Goal: Task Accomplishment & Management: Use online tool/utility

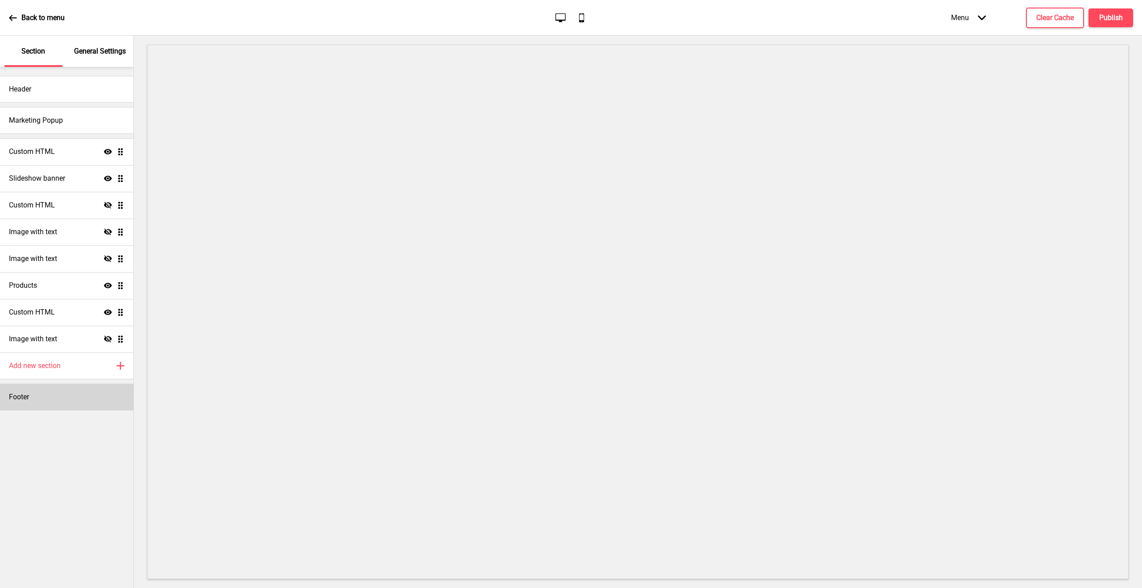
click at [73, 391] on div "Footer" at bounding box center [66, 397] width 133 height 27
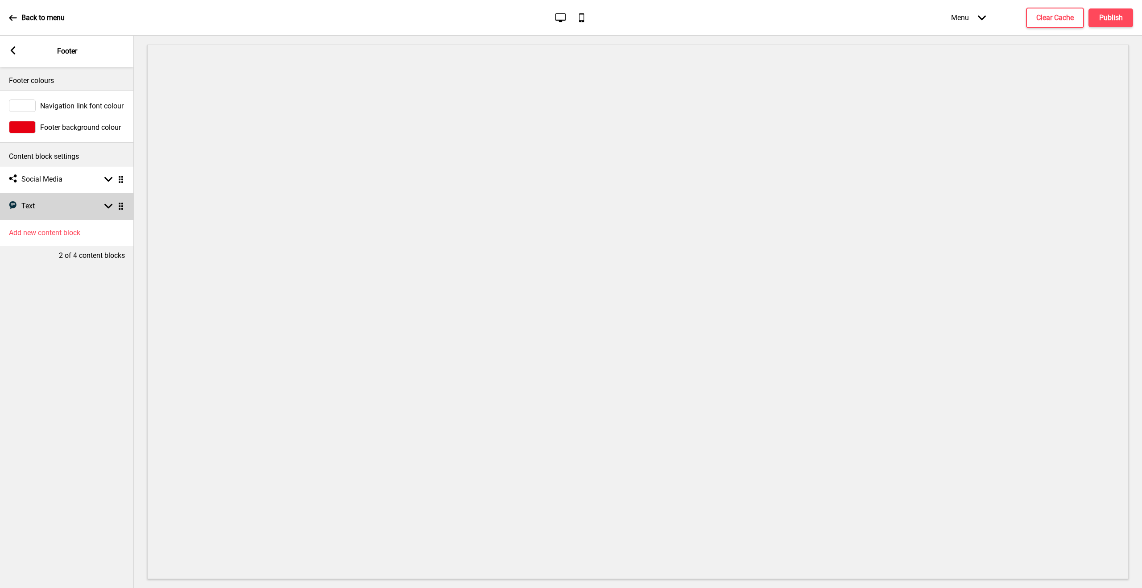
click at [63, 204] on div "Text Text Arrow down Drag" at bounding box center [67, 206] width 134 height 27
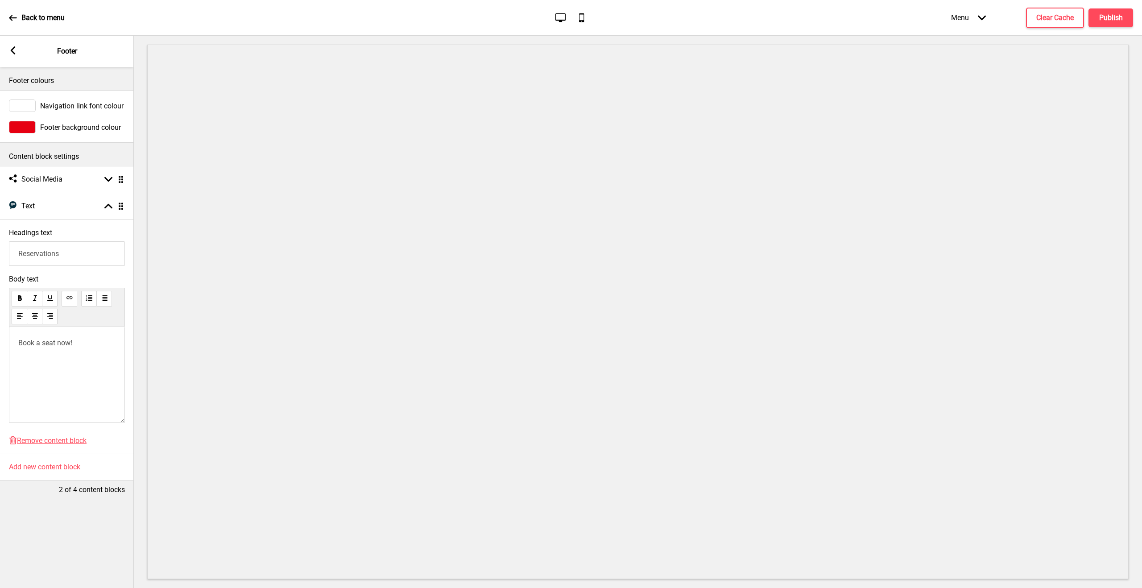
click at [98, 351] on div "Book a seat now!" at bounding box center [67, 375] width 116 height 96
click at [66, 353] on div "Book a seat now!" at bounding box center [67, 375] width 116 height 96
click at [59, 340] on span "Book a seat now!" at bounding box center [45, 343] width 54 height 8
click at [74, 340] on p "Book a seat now!" at bounding box center [66, 343] width 97 height 8
click at [28, 355] on button at bounding box center [35, 355] width 14 height 11
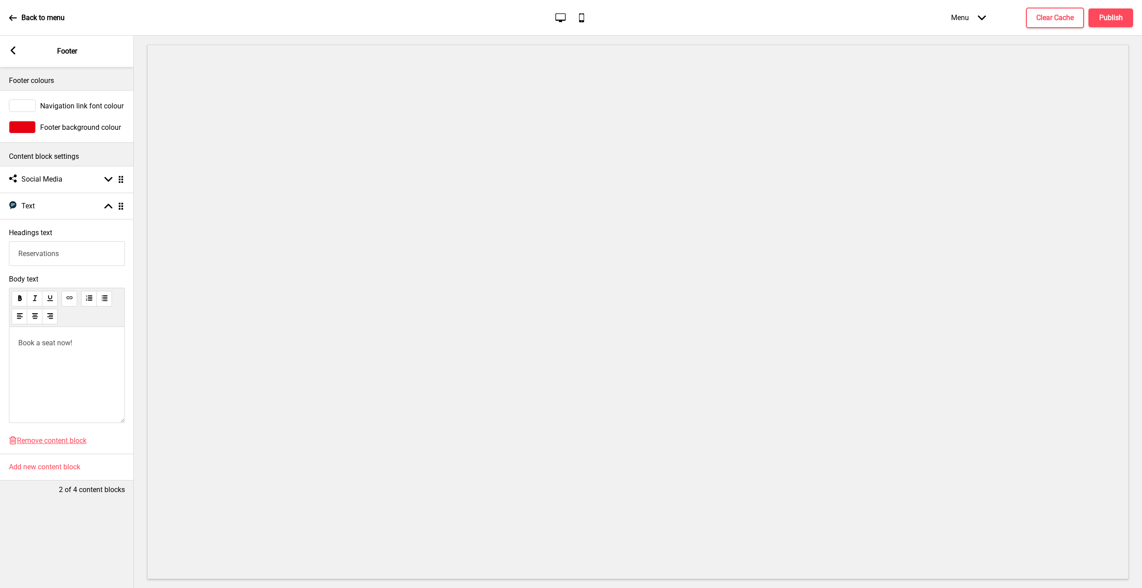
click at [71, 347] on span "Book a seat now!" at bounding box center [45, 343] width 54 height 8
click at [63, 345] on span "Book a seat now!" at bounding box center [45, 343] width 54 height 8
click at [67, 342] on span "Book a seat now!" at bounding box center [45, 343] width 54 height 8
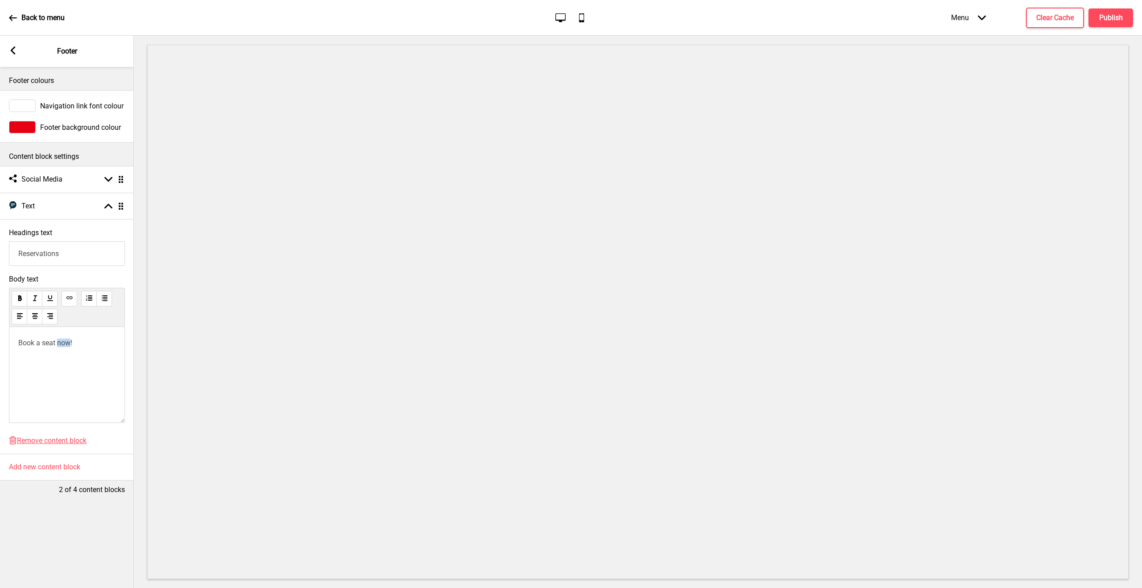
click at [67, 342] on span "Book a seat now!" at bounding box center [45, 343] width 54 height 8
click at [76, 295] on button at bounding box center [70, 299] width 16 height 16
click at [78, 333] on div "Book a seat now!" at bounding box center [67, 375] width 116 height 96
drag, startPoint x: 92, startPoint y: 343, endPoint x: 14, endPoint y: 342, distance: 77.6
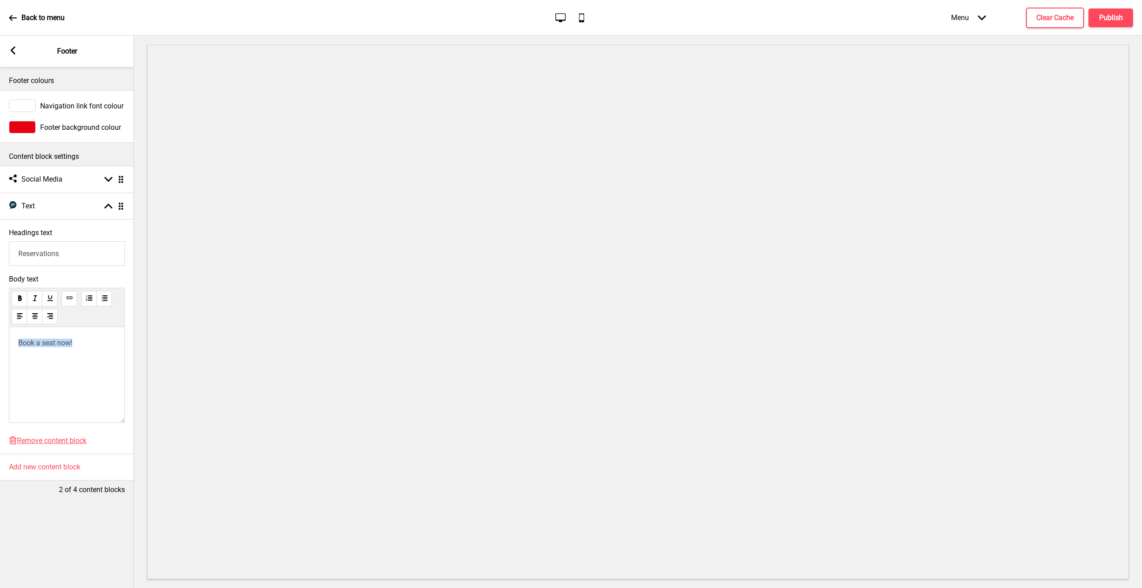
click at [12, 343] on div "Book a seat now!" at bounding box center [67, 375] width 116 height 96
click at [70, 297] on use at bounding box center [69, 297] width 7 height 7
click at [70, 297] on icon at bounding box center [69, 297] width 6 height 3
click at [95, 182] on div "Social media Social Media Arrow down Drag" at bounding box center [67, 179] width 134 height 27
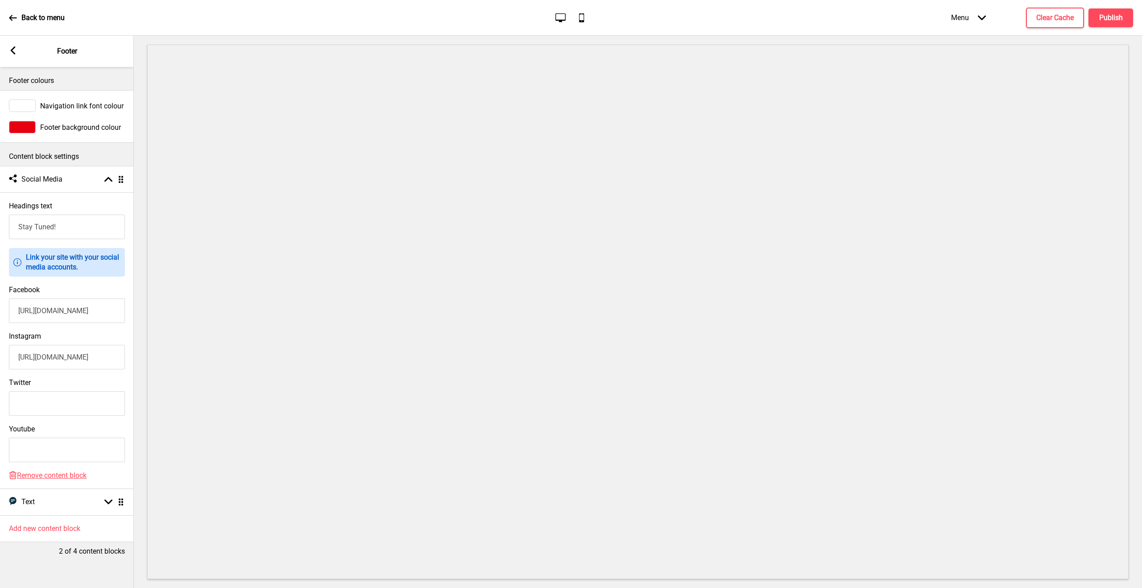
scroll to position [0, 0]
click at [58, 445] on input "Youtube" at bounding box center [66, 450] width 116 height 25
click at [54, 406] on input "Twitter" at bounding box center [66, 403] width 116 height 25
drag, startPoint x: 45, startPoint y: 399, endPoint x: 43, endPoint y: 388, distance: 10.9
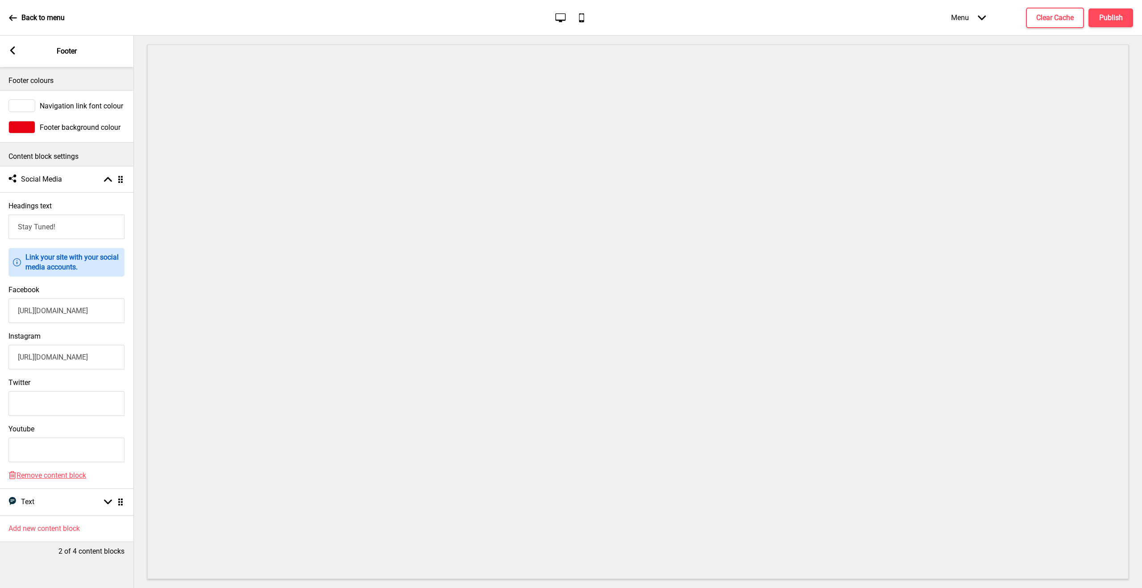
click at [44, 399] on input "Twitter" at bounding box center [66, 403] width 116 height 25
click at [36, 399] on input "Twitter" at bounding box center [66, 403] width 116 height 25
click at [45, 224] on input "Stay Tuned!" at bounding box center [67, 227] width 116 height 25
click at [67, 234] on input "Stay Tuned!" at bounding box center [67, 227] width 116 height 25
drag, startPoint x: 70, startPoint y: 228, endPoint x: 0, endPoint y: 224, distance: 70.6
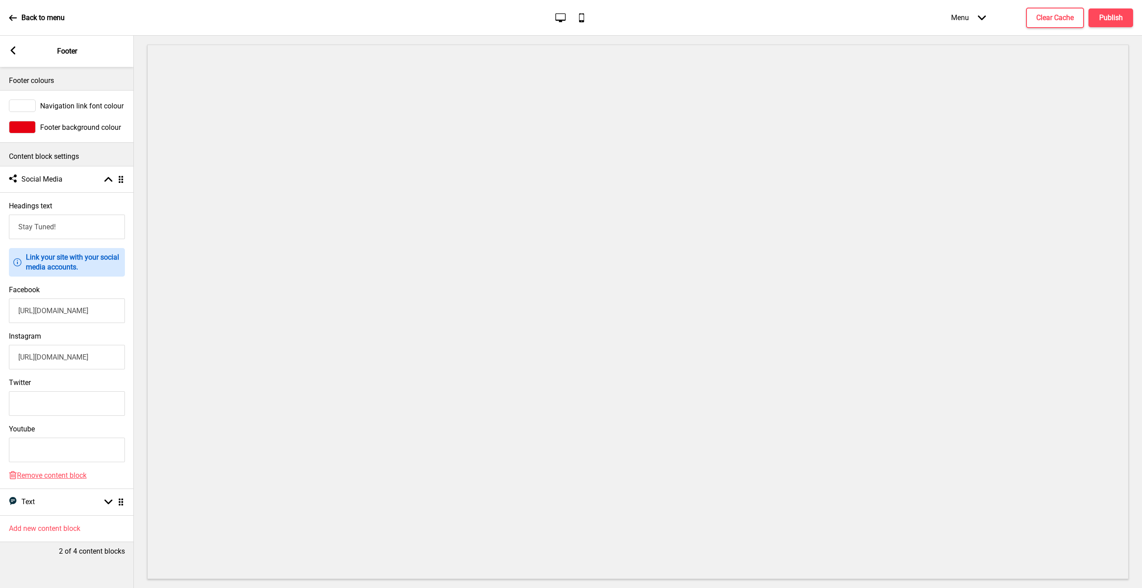
click at [1, 224] on div "Headings text Stay Tuned!" at bounding box center [67, 220] width 134 height 46
type input "S"
drag, startPoint x: 72, startPoint y: 234, endPoint x: 77, endPoint y: 231, distance: 5.8
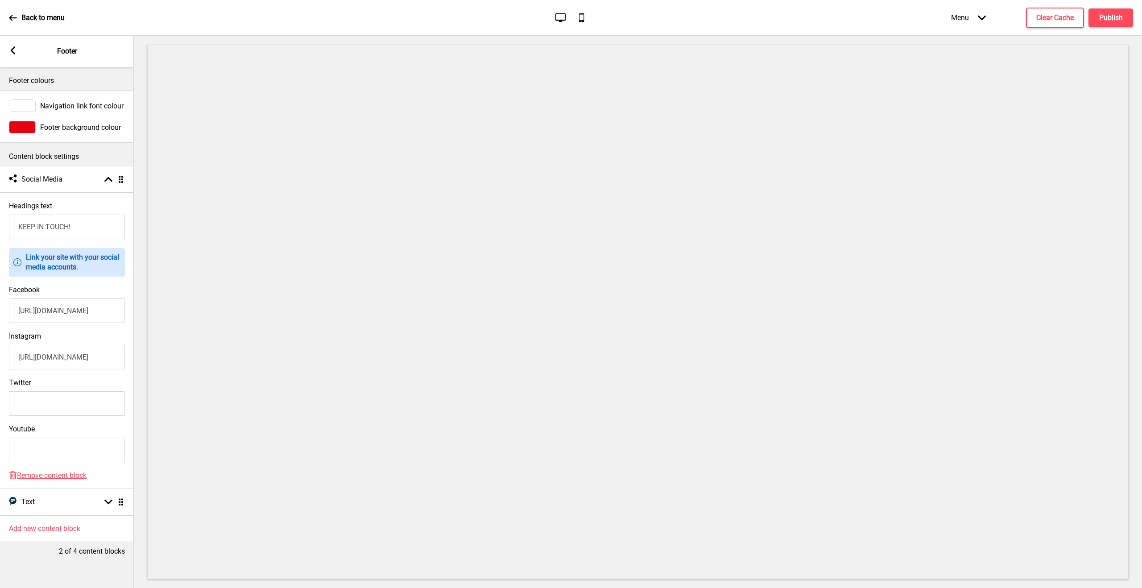
click at [74, 233] on input "KEEP IN TOUCH!" at bounding box center [67, 227] width 116 height 25
drag, startPoint x: 53, startPoint y: 230, endPoint x: 0, endPoint y: 206, distance: 58.3
click at [0, 206] on div "Headings text KEEP IN TOUCH!" at bounding box center [67, 220] width 134 height 46
type input "STAY TUNED"
click at [115, 504] on div "Arrow down Drag" at bounding box center [112, 502] width 25 height 8
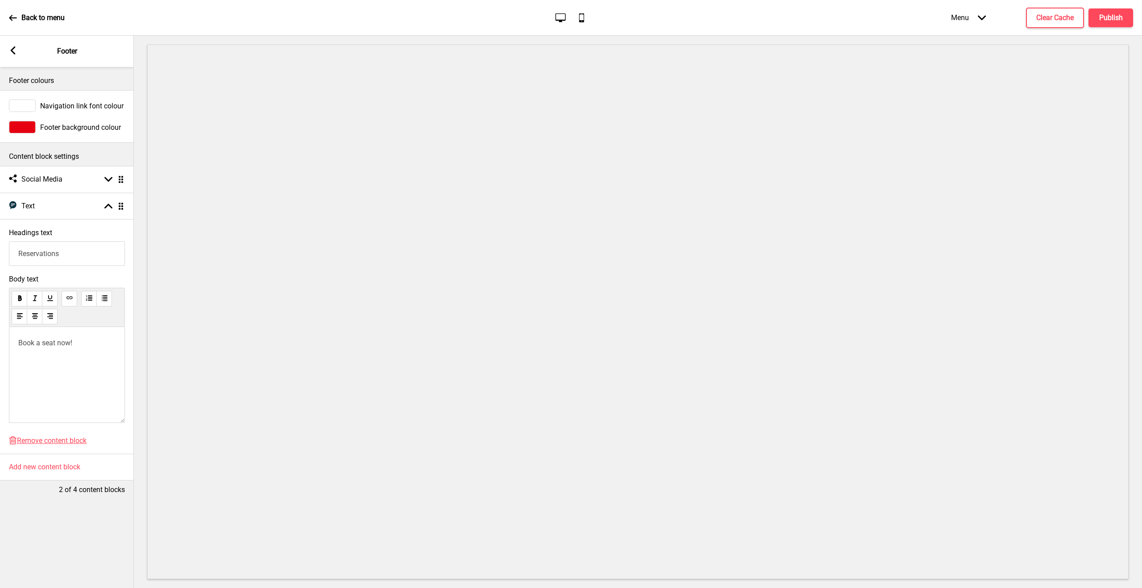
click at [76, 339] on p "Book a seat now!" at bounding box center [66, 343] width 97 height 8
drag, startPoint x: 86, startPoint y: 343, endPoint x: 8, endPoint y: 339, distance: 78.2
click at [8, 337] on div "Body text Book a seat now!" at bounding box center [67, 350] width 134 height 161
click at [41, 260] on input "Reservations" at bounding box center [67, 253] width 116 height 25
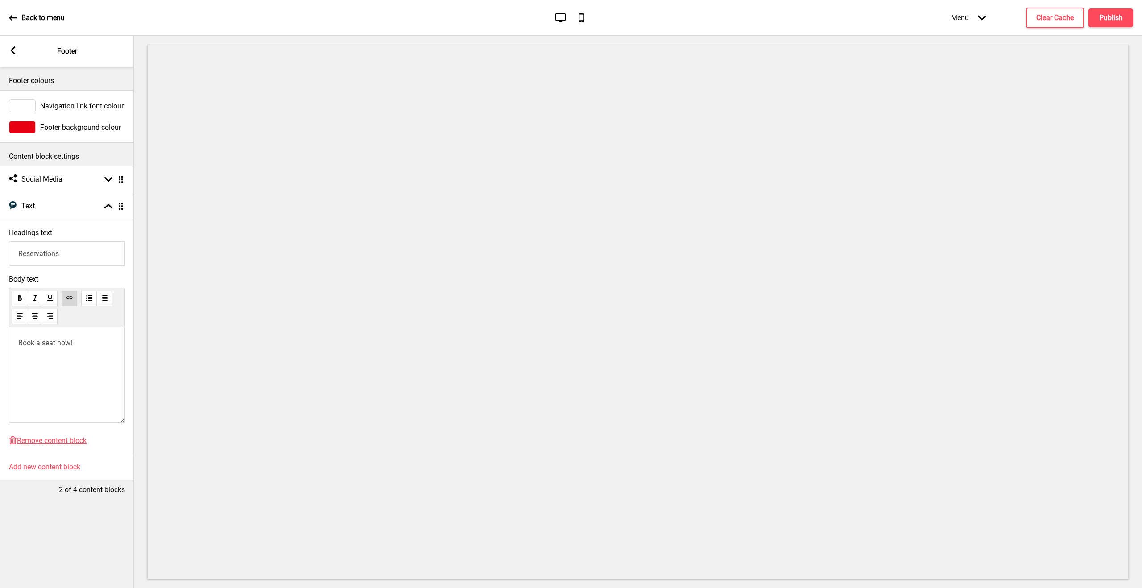
click at [41, 260] on input "Reservations" at bounding box center [67, 253] width 116 height 25
click at [76, 257] on input "Reservations" at bounding box center [67, 253] width 116 height 25
drag, startPoint x: 67, startPoint y: 254, endPoint x: 4, endPoint y: 252, distance: 62.9
click at [4, 252] on div "Headings text Reservations" at bounding box center [67, 247] width 134 height 46
click at [82, 343] on p "Book a seat now!" at bounding box center [66, 343] width 97 height 8
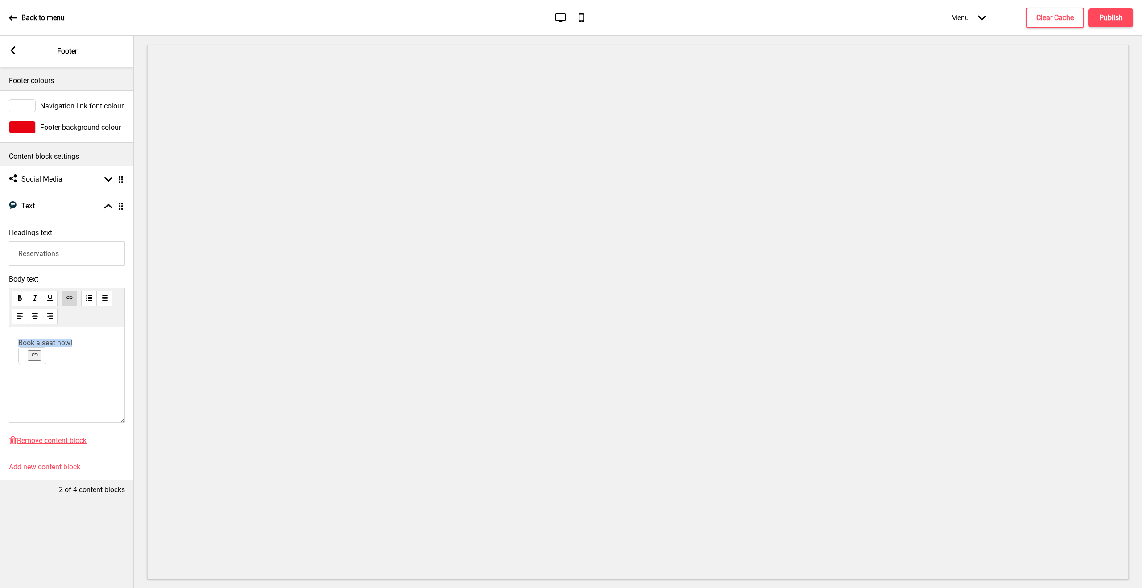
drag, startPoint x: 87, startPoint y: 343, endPoint x: 0, endPoint y: 337, distance: 86.7
click at [0, 337] on div "Body text Book a seat now!" at bounding box center [67, 350] width 134 height 161
drag, startPoint x: 77, startPoint y: 343, endPoint x: 0, endPoint y: 339, distance: 76.8
click at [0, 339] on div "Body text ﻿ Book ahead ﻿" at bounding box center [67, 350] width 134 height 161
drag, startPoint x: 71, startPoint y: 250, endPoint x: 0, endPoint y: 195, distance: 89.9
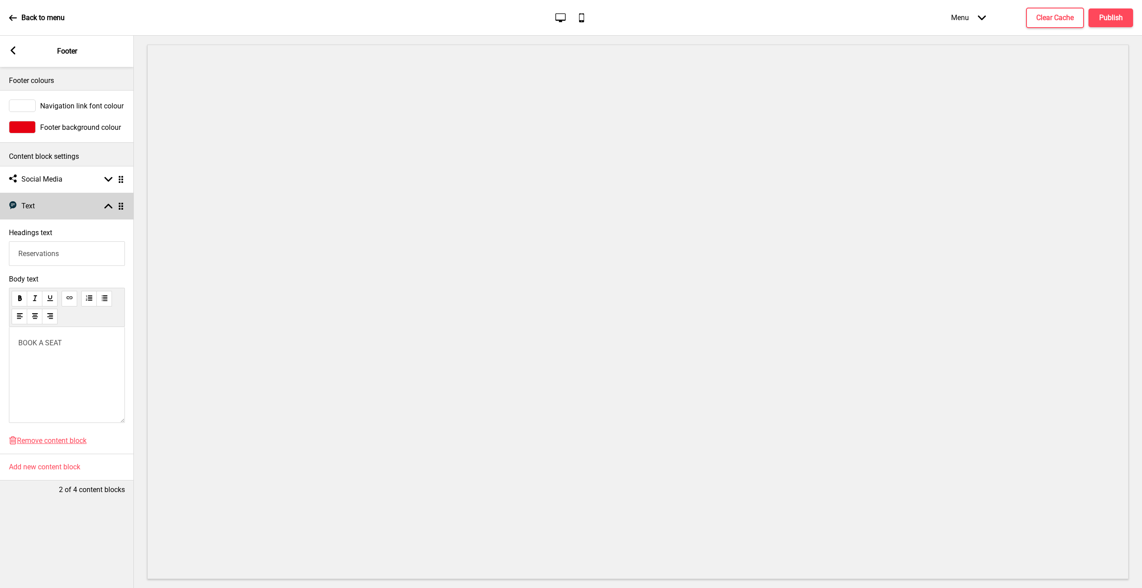
click at [0, 195] on li "Text Text Arrow up Drag Headings text Reservations Body text BOOK A SEAT Delete…" at bounding box center [67, 323] width 134 height 261
type input "RESERVATION"
click at [52, 352] on div "BOOK A SEAT" at bounding box center [67, 375] width 116 height 96
click at [52, 345] on span "BOOK A SEAT" at bounding box center [40, 343] width 44 height 8
drag, startPoint x: 74, startPoint y: 346, endPoint x: 3, endPoint y: 343, distance: 71.4
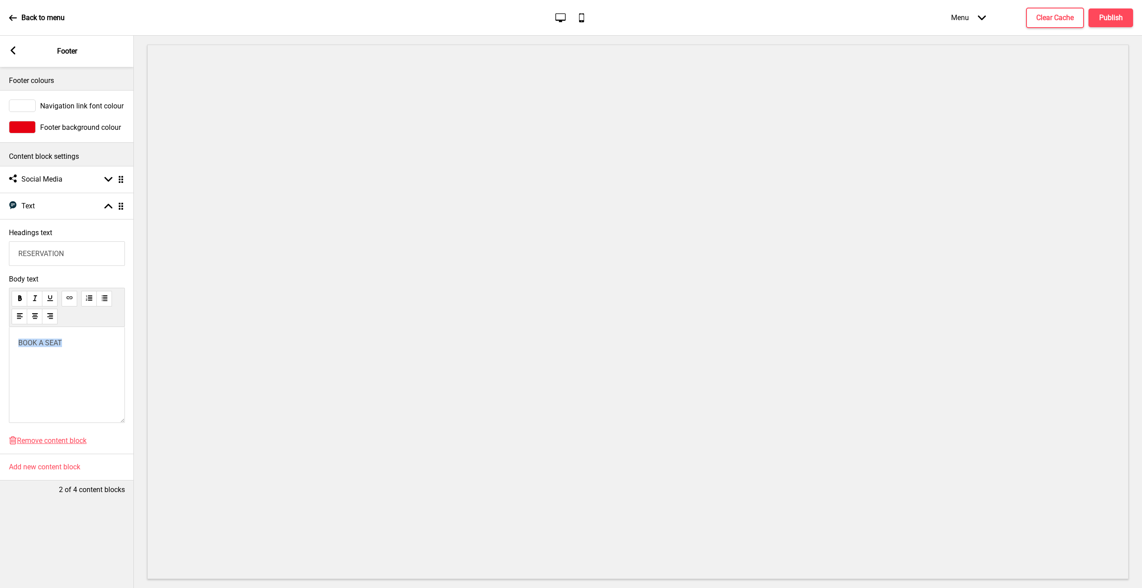
click at [0, 344] on div "Body text BOOK A SEAT" at bounding box center [67, 350] width 134 height 161
click at [68, 298] on use at bounding box center [69, 297] width 7 height 7
click at [68, 300] on use at bounding box center [69, 297] width 7 height 7
click at [1121, 24] on button "Publish" at bounding box center [1110, 17] width 45 height 19
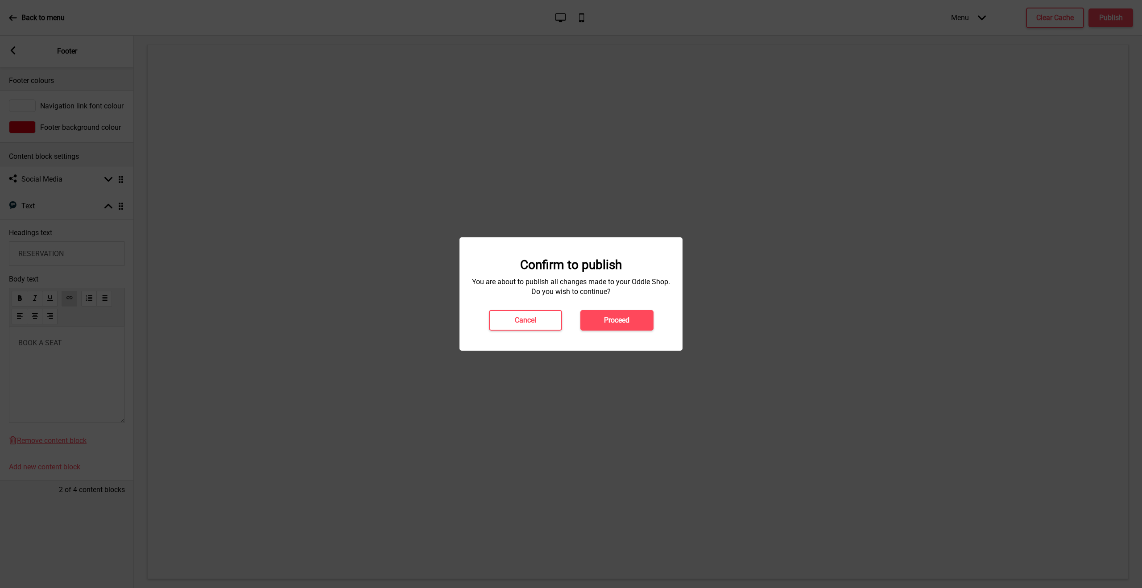
click at [644, 319] on button "Proceed" at bounding box center [616, 320] width 73 height 21
